Goal: Transaction & Acquisition: Purchase product/service

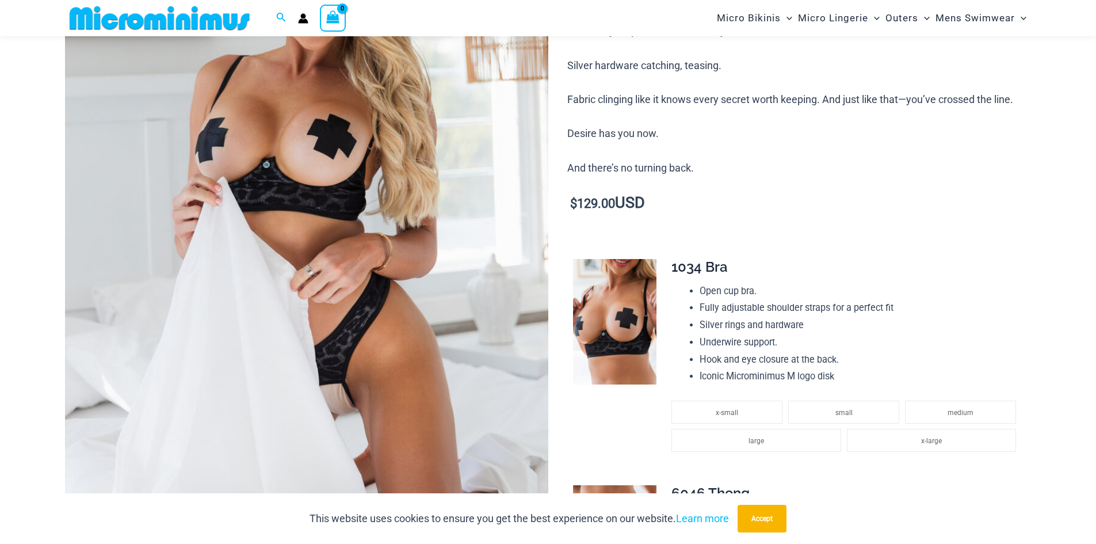
scroll to position [279, 0]
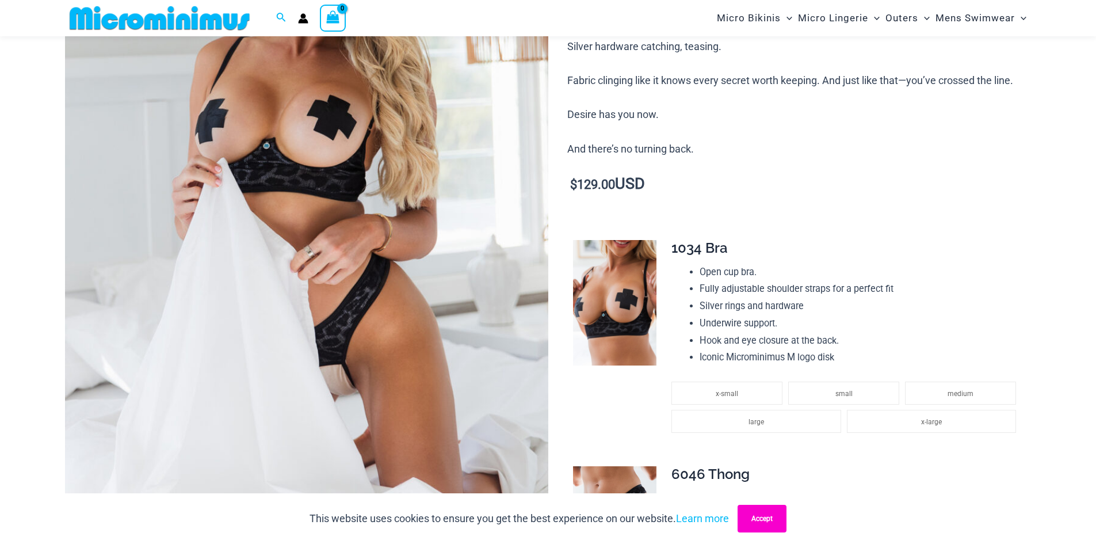
click at [758, 520] on button "Accept" at bounding box center [762, 519] width 49 height 28
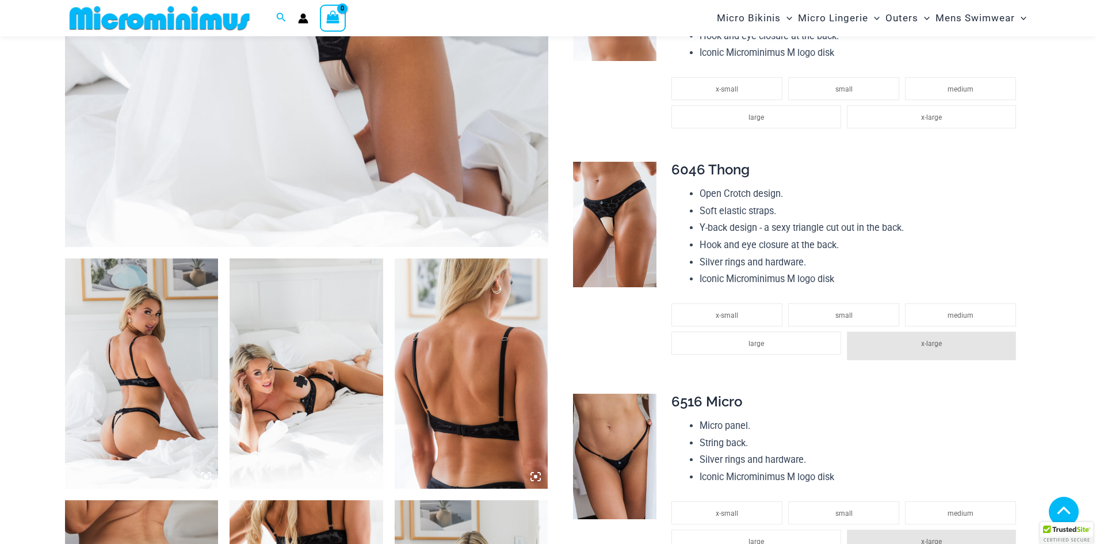
scroll to position [624, 0]
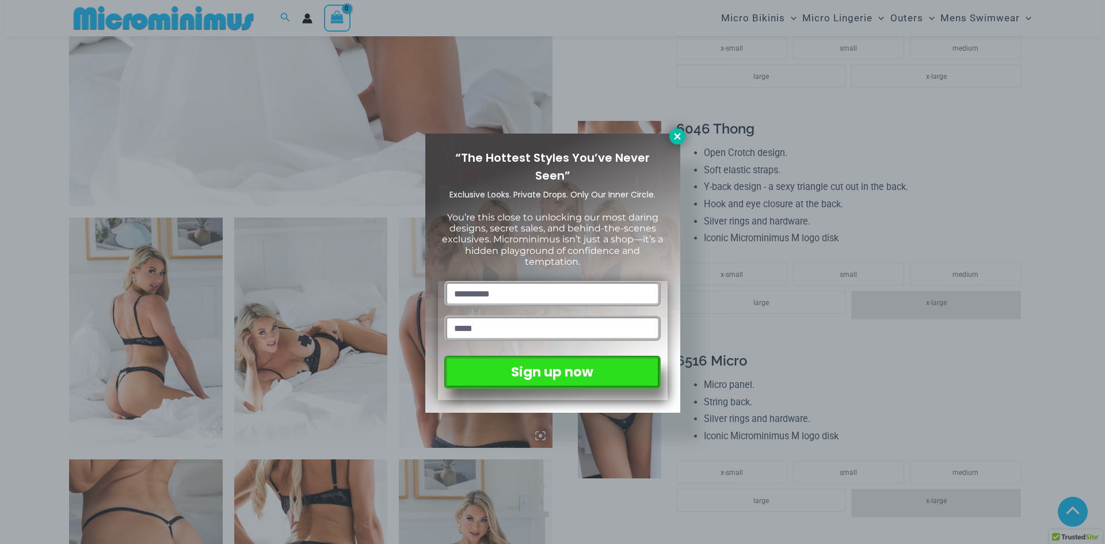
click at [677, 133] on icon at bounding box center [677, 136] width 10 height 10
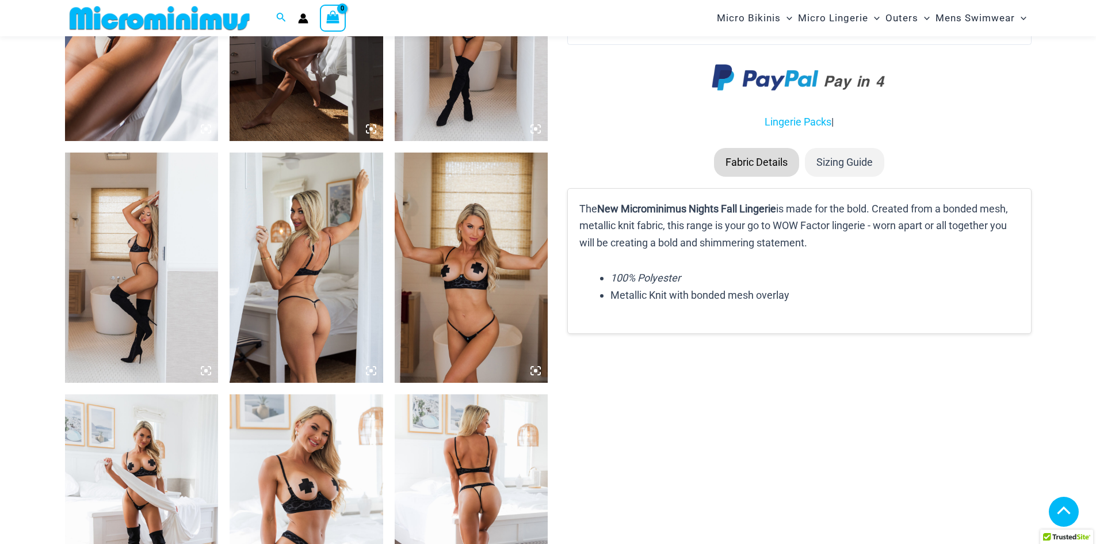
scroll to position [1429, 0]
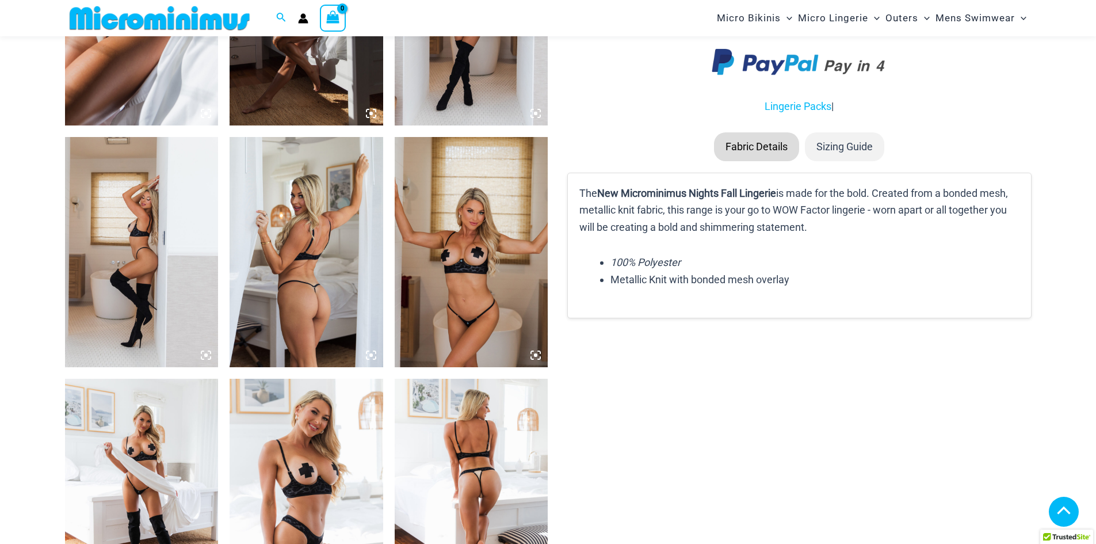
click at [300, 295] on img at bounding box center [307, 252] width 154 height 230
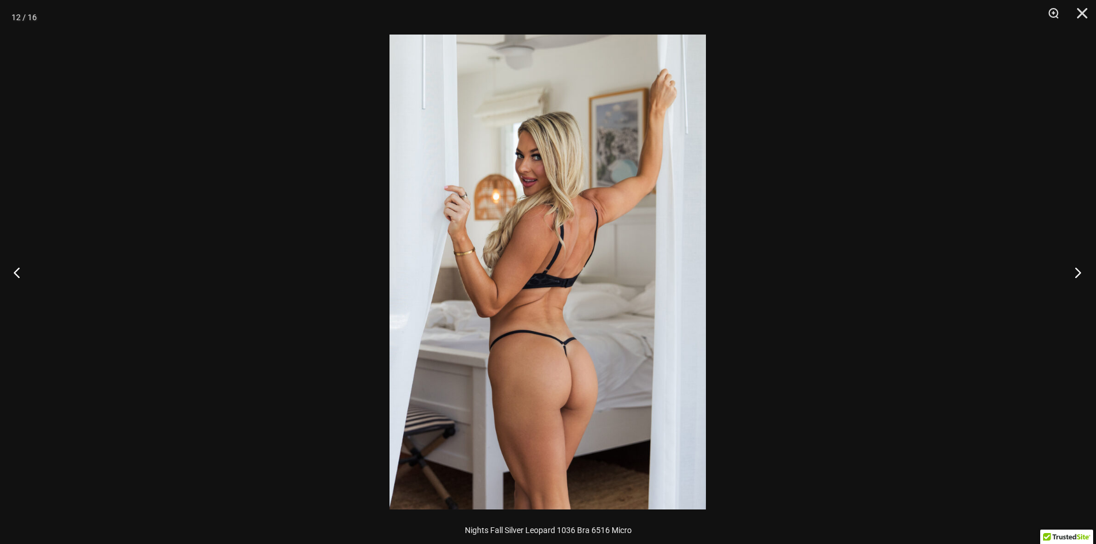
click at [1080, 272] on button "Next" at bounding box center [1074, 272] width 43 height 58
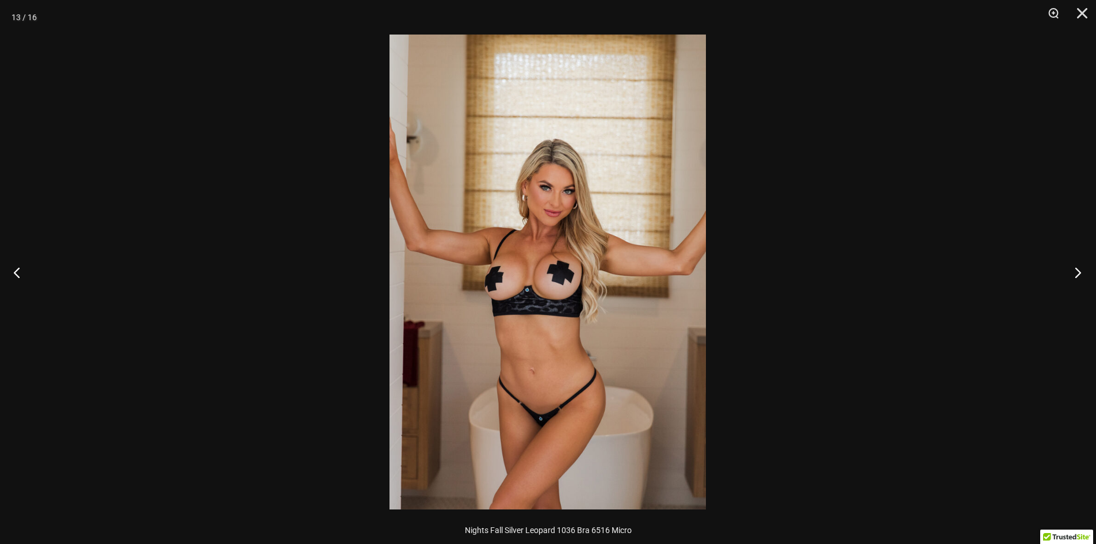
click at [1080, 272] on button "Next" at bounding box center [1074, 272] width 43 height 58
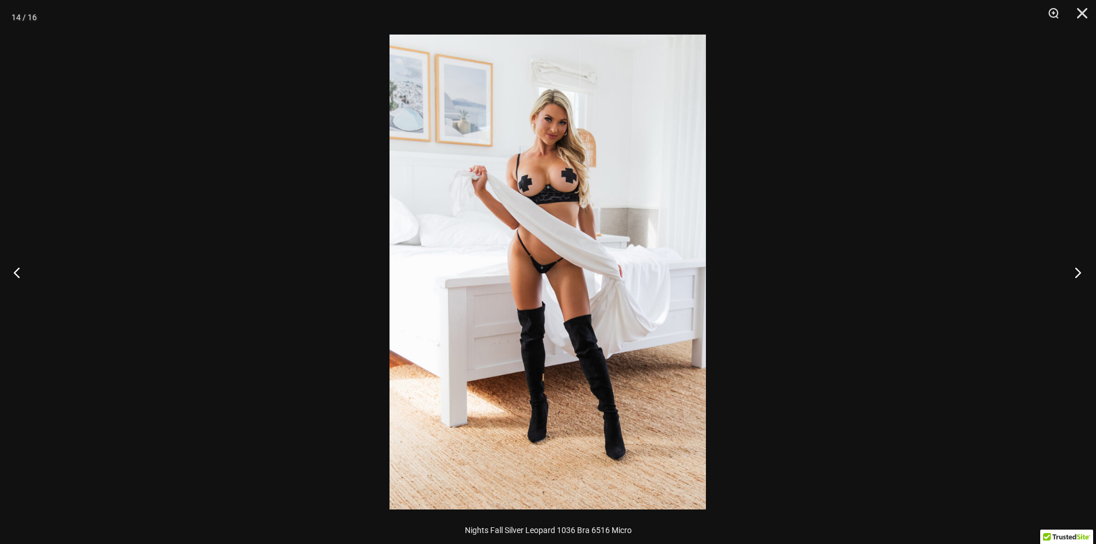
click at [1080, 272] on button "Next" at bounding box center [1074, 272] width 43 height 58
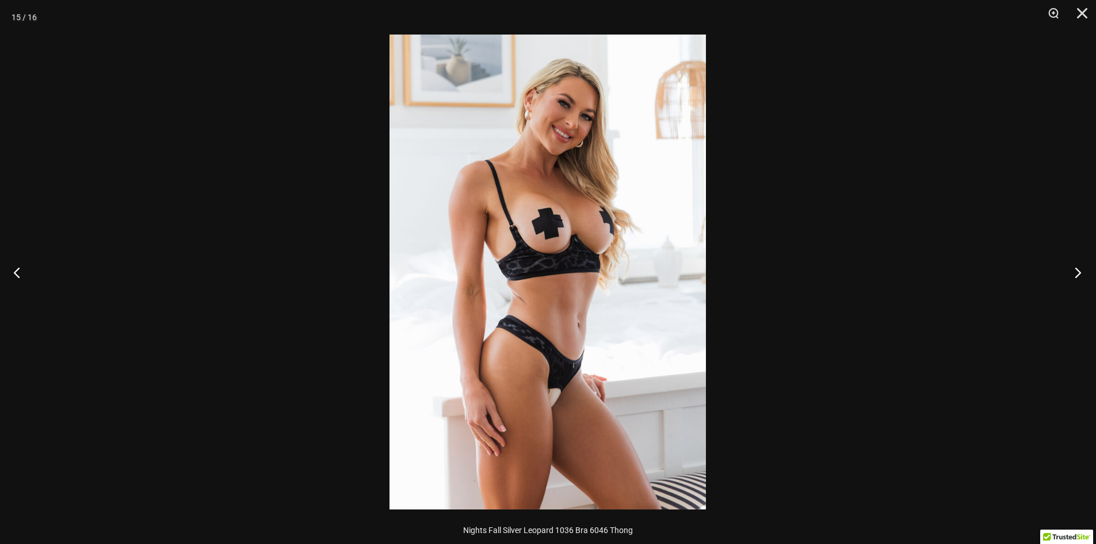
click at [1080, 272] on button "Next" at bounding box center [1074, 272] width 43 height 58
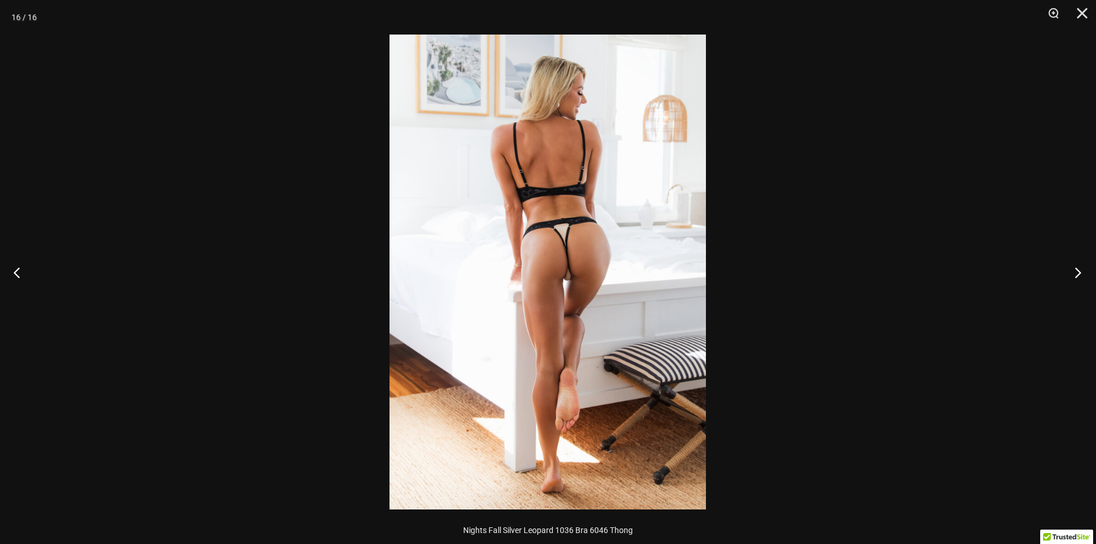
click at [1080, 272] on button "Next" at bounding box center [1074, 272] width 43 height 58
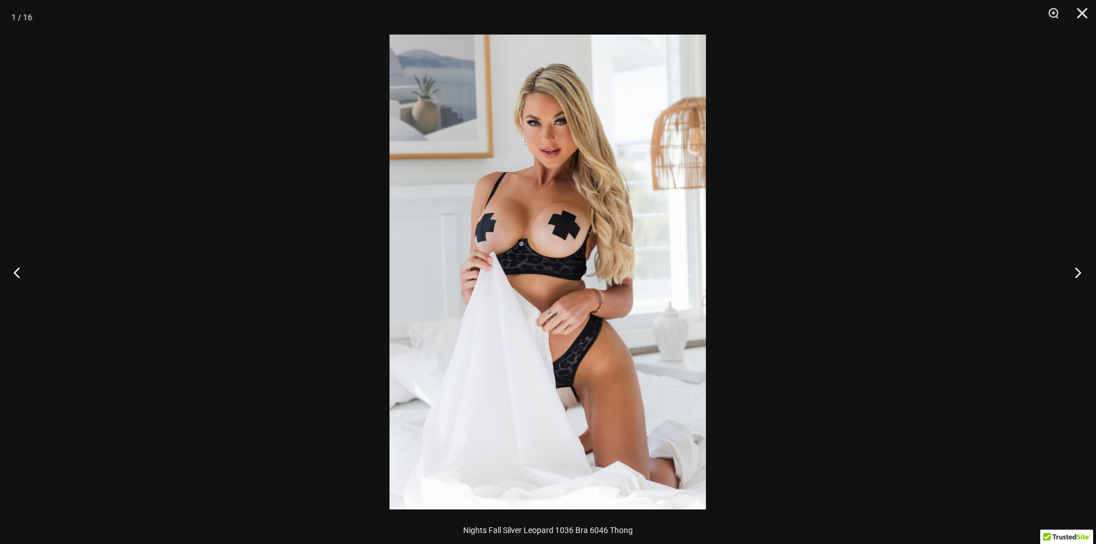
click at [1080, 272] on button "Next" at bounding box center [1074, 272] width 43 height 58
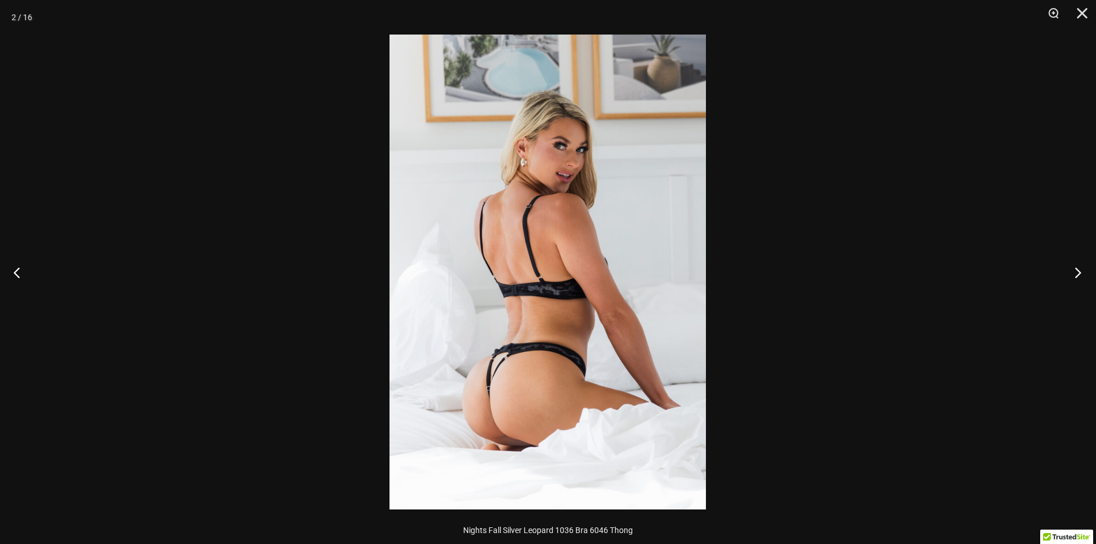
click at [1080, 272] on button "Next" at bounding box center [1074, 272] width 43 height 58
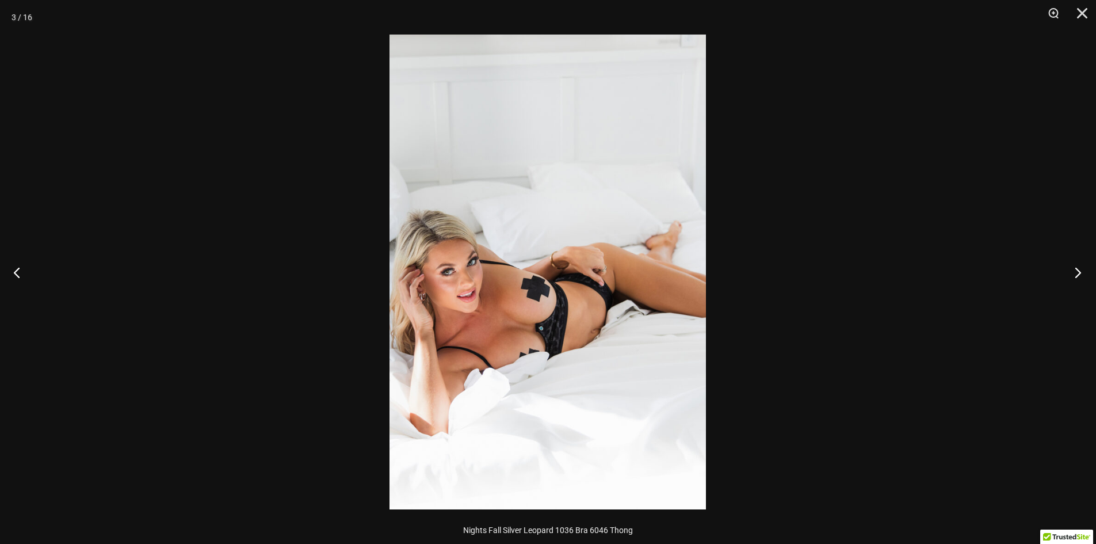
click at [1080, 272] on button "Next" at bounding box center [1074, 272] width 43 height 58
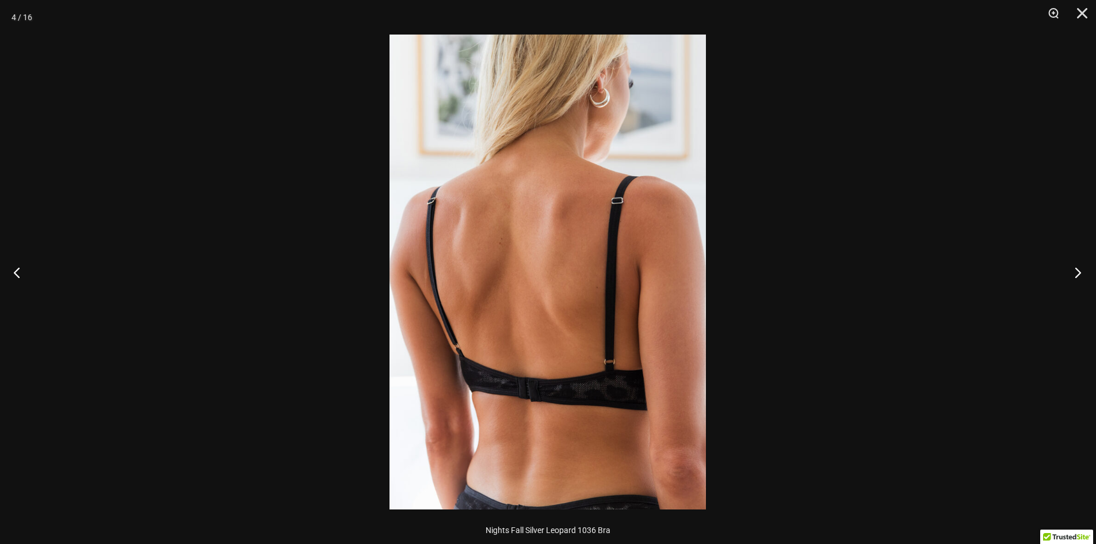
click at [1080, 272] on button "Next" at bounding box center [1074, 272] width 43 height 58
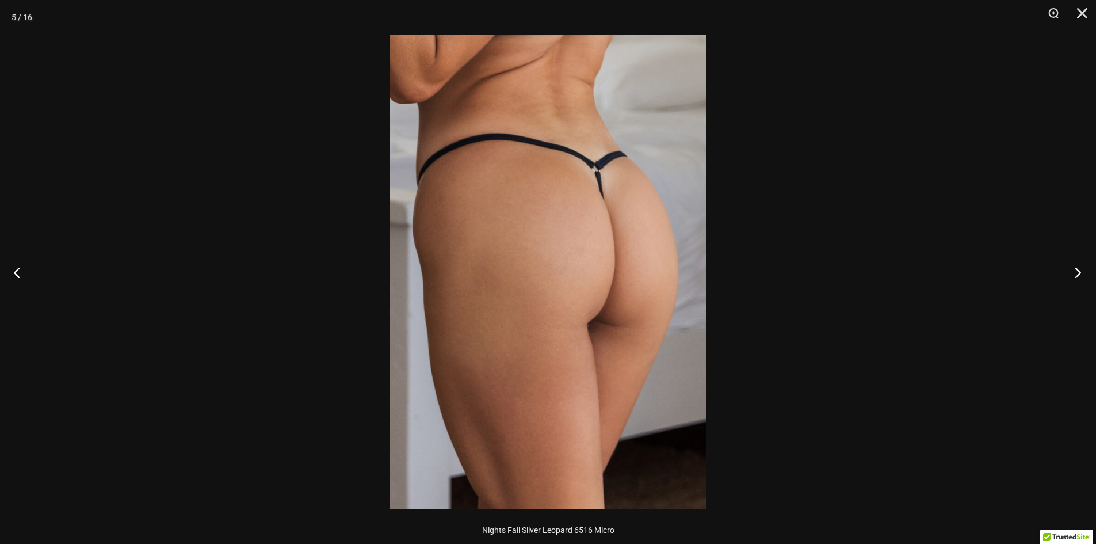
click at [1080, 272] on button "Next" at bounding box center [1074, 272] width 43 height 58
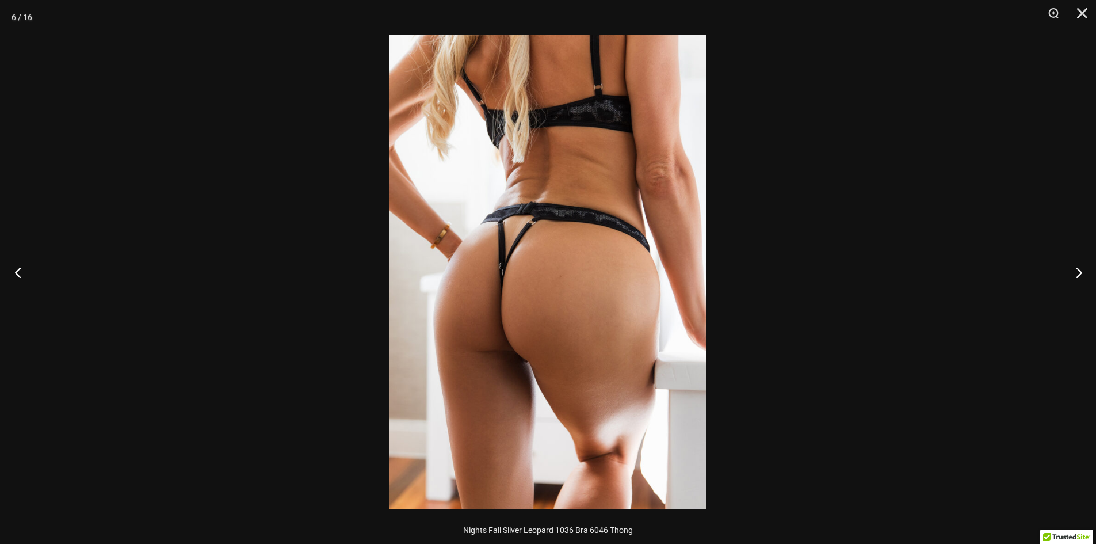
click at [22, 274] on button "Previous" at bounding box center [21, 272] width 43 height 58
